Goal: Task Accomplishment & Management: Use online tool/utility

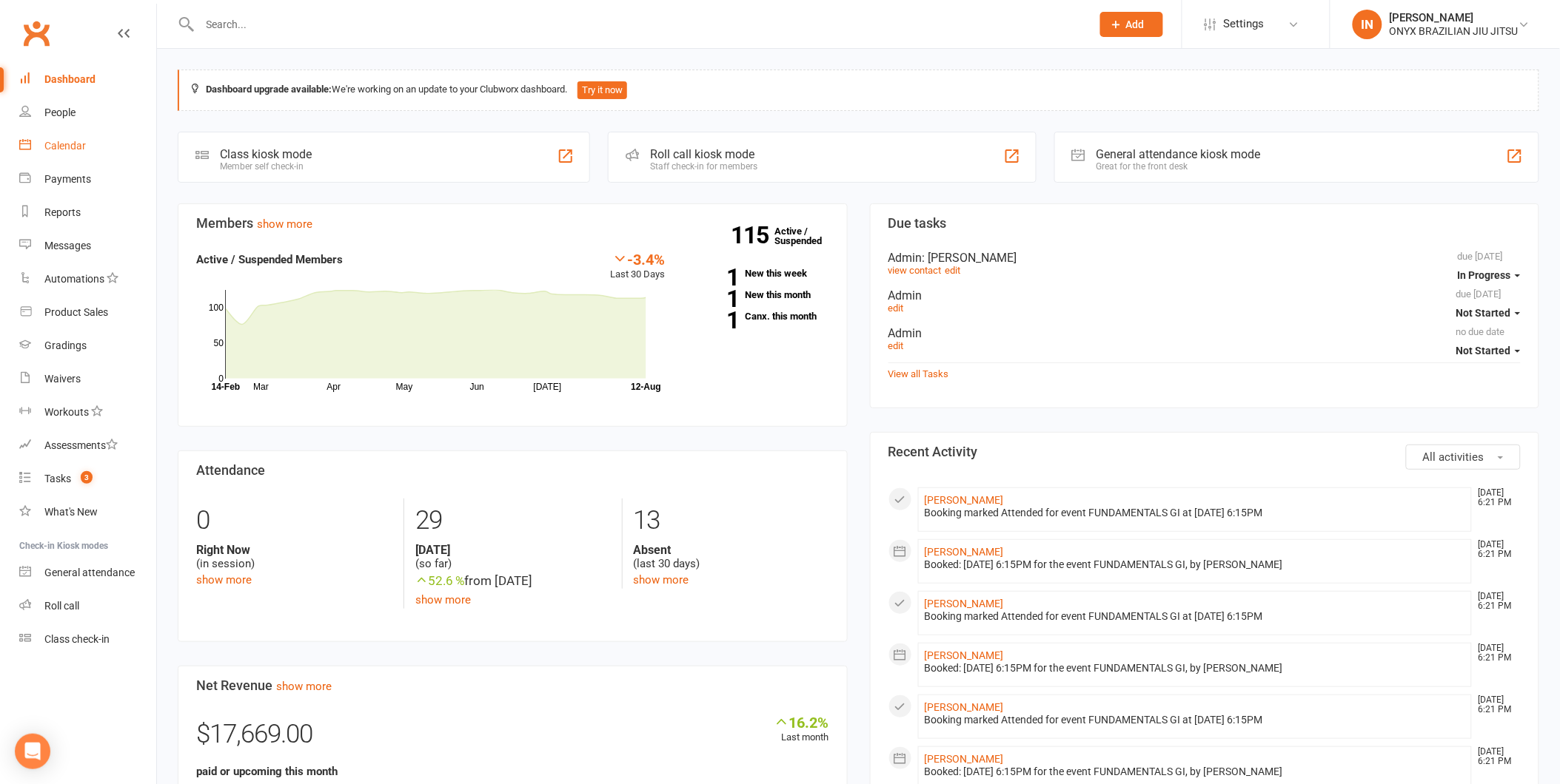
click at [70, 142] on div "Calendar" at bounding box center [65, 146] width 42 height 12
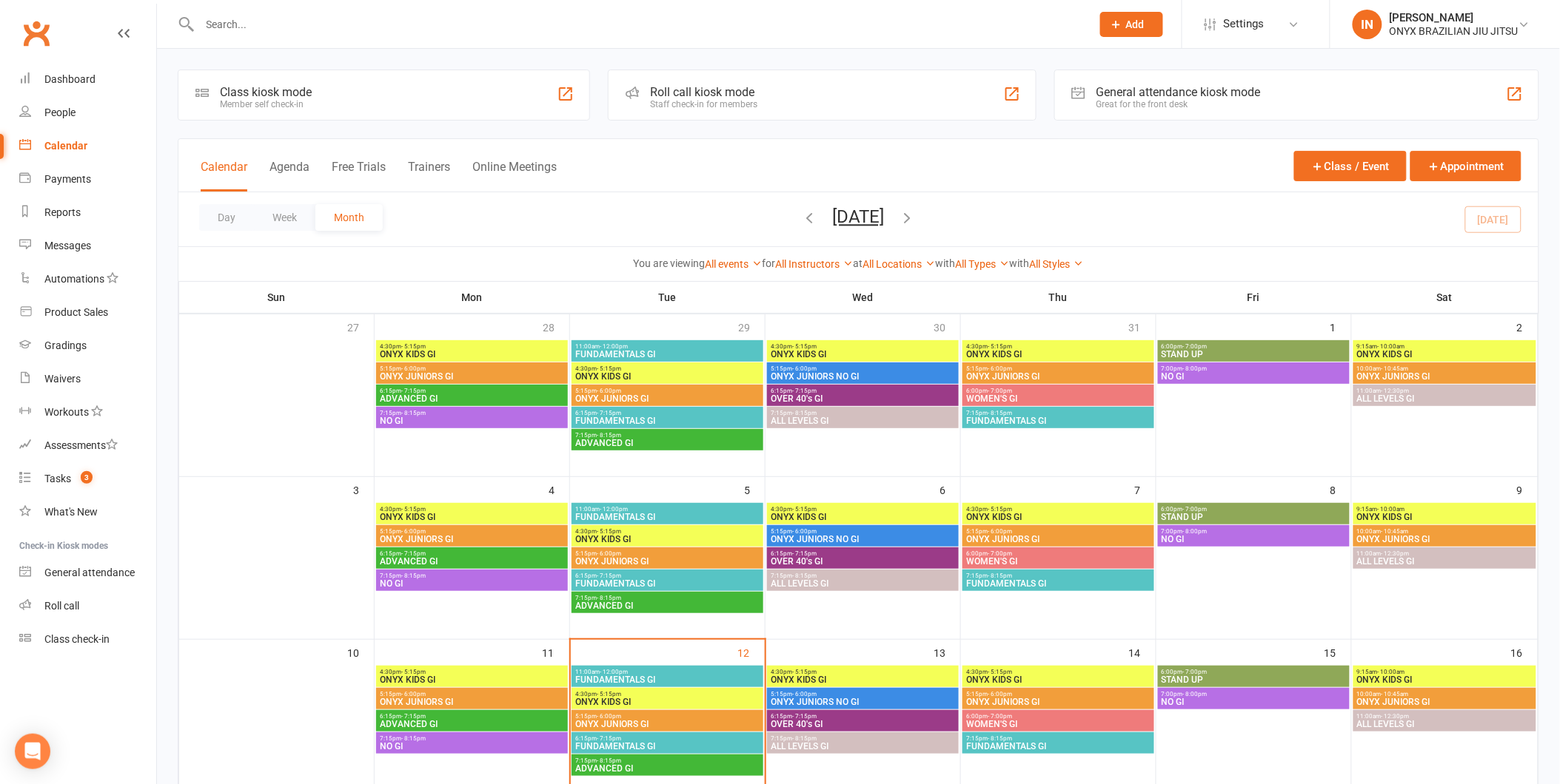
click at [738, 99] on div "Staff check-in for members" at bounding box center [704, 104] width 107 height 10
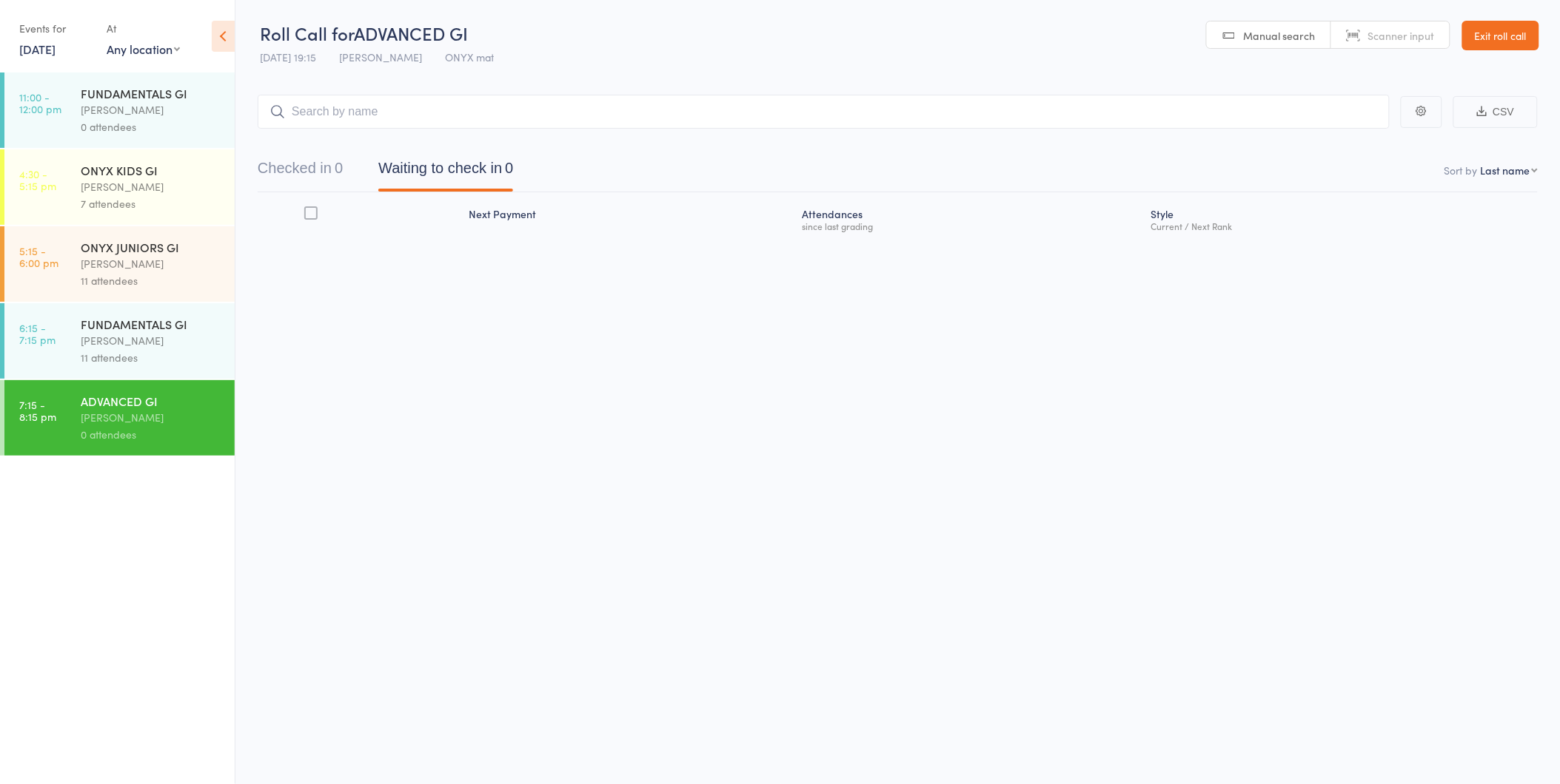
click at [320, 114] on input "search" at bounding box center [824, 112] width 1132 height 34
click at [135, 269] on div "[PERSON_NAME]" at bounding box center [151, 264] width 142 height 17
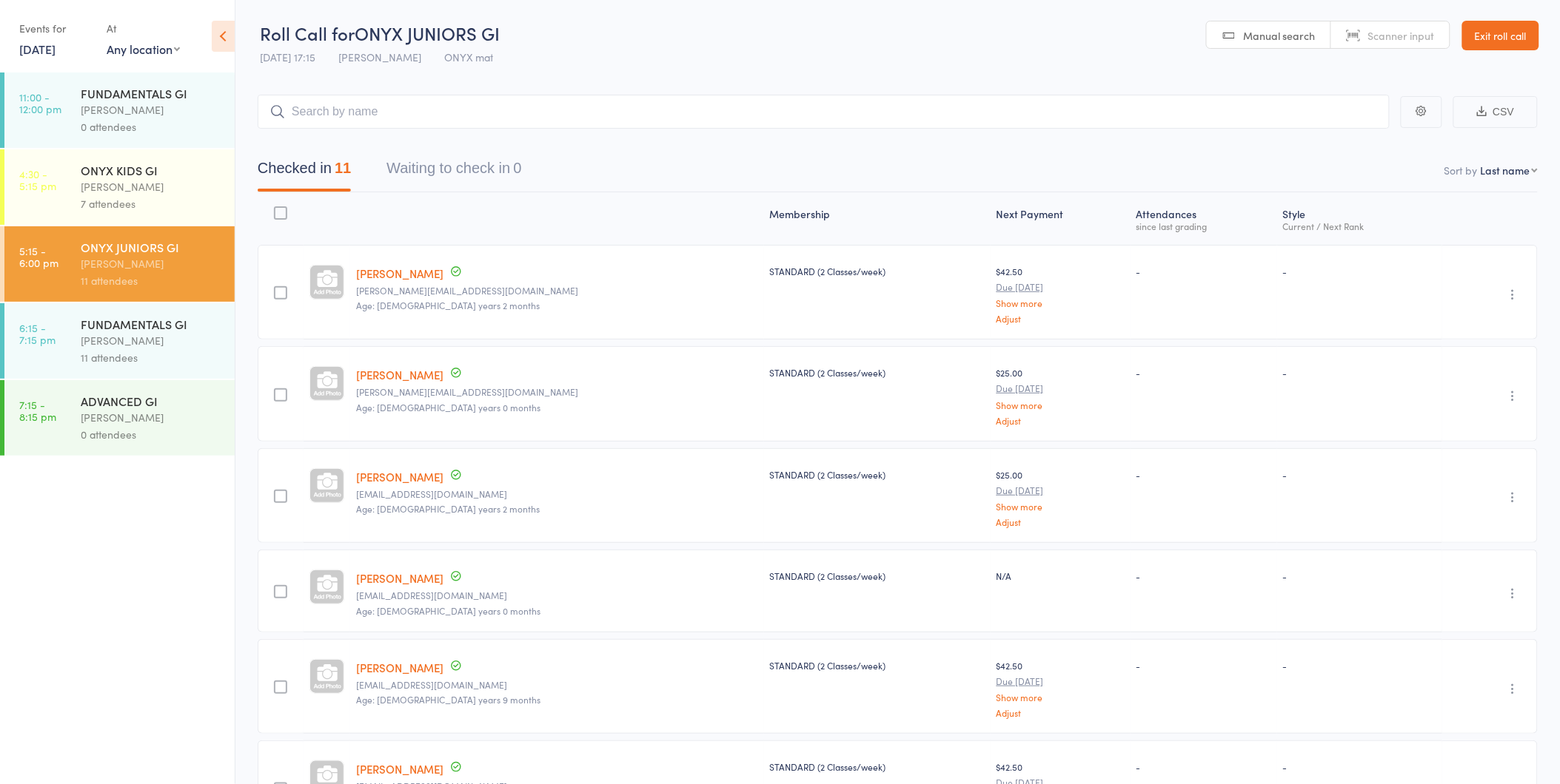
click at [136, 333] on div "[PERSON_NAME]" at bounding box center [151, 341] width 142 height 17
